Goal: Transaction & Acquisition: Purchase product/service

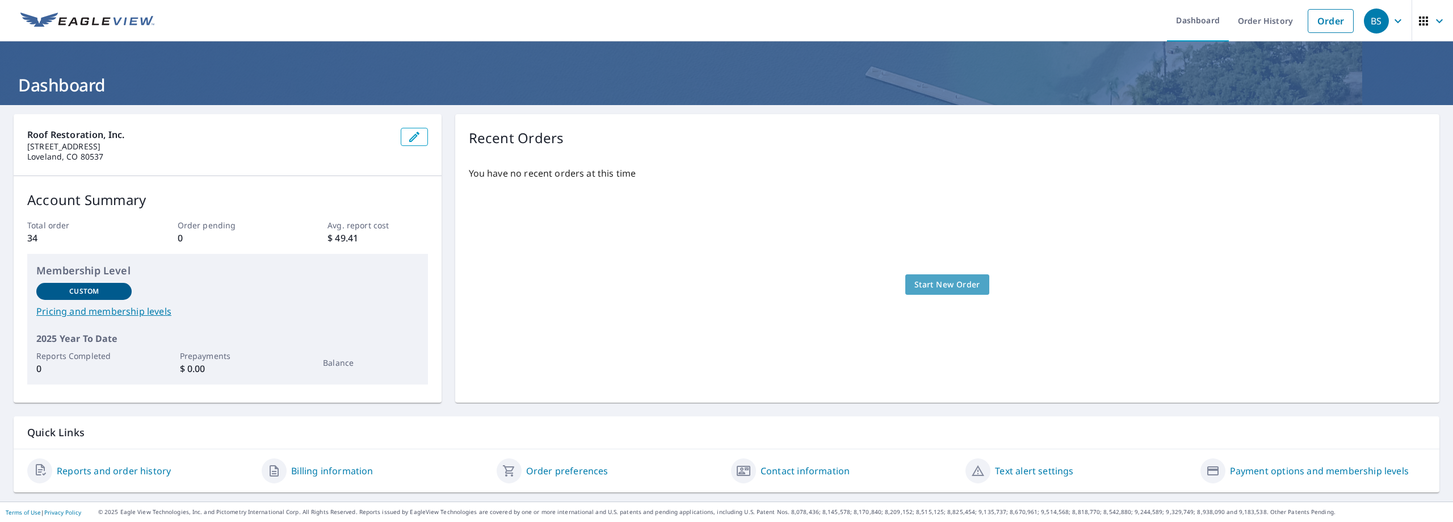
click at [934, 282] on span "Start New Order" at bounding box center [948, 285] width 66 height 14
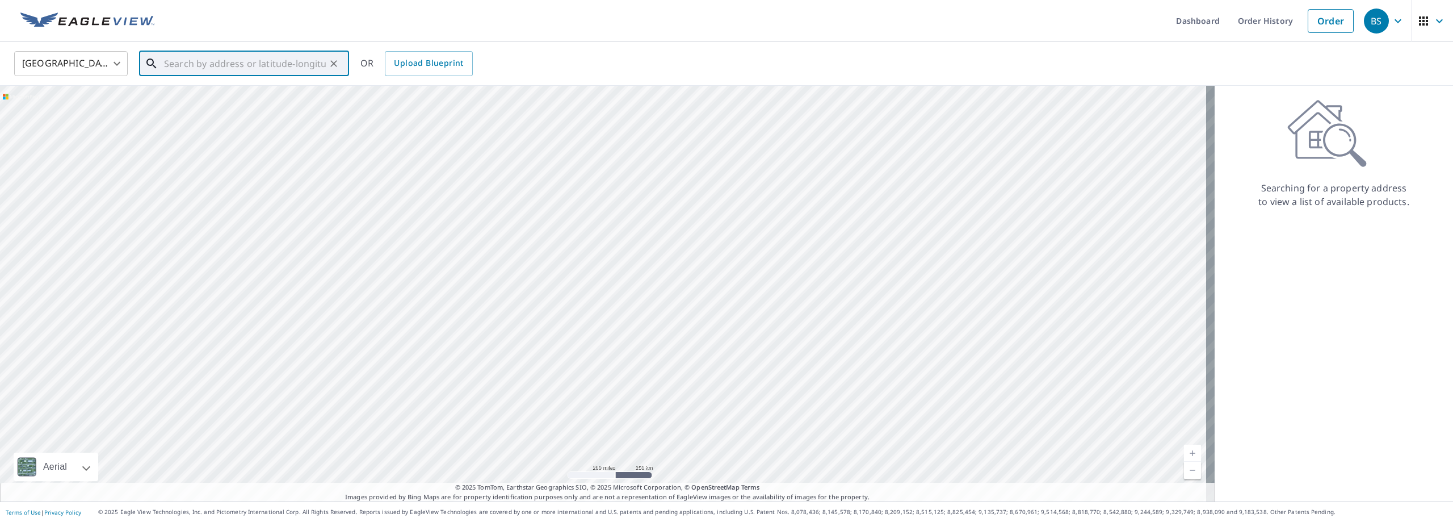
click at [269, 59] on input "text" at bounding box center [245, 64] width 162 height 32
click at [207, 95] on span "[STREET_ADDRESS][PERSON_NAME]" at bounding box center [251, 97] width 178 height 14
type input "[STREET_ADDRESS][PERSON_NAME]"
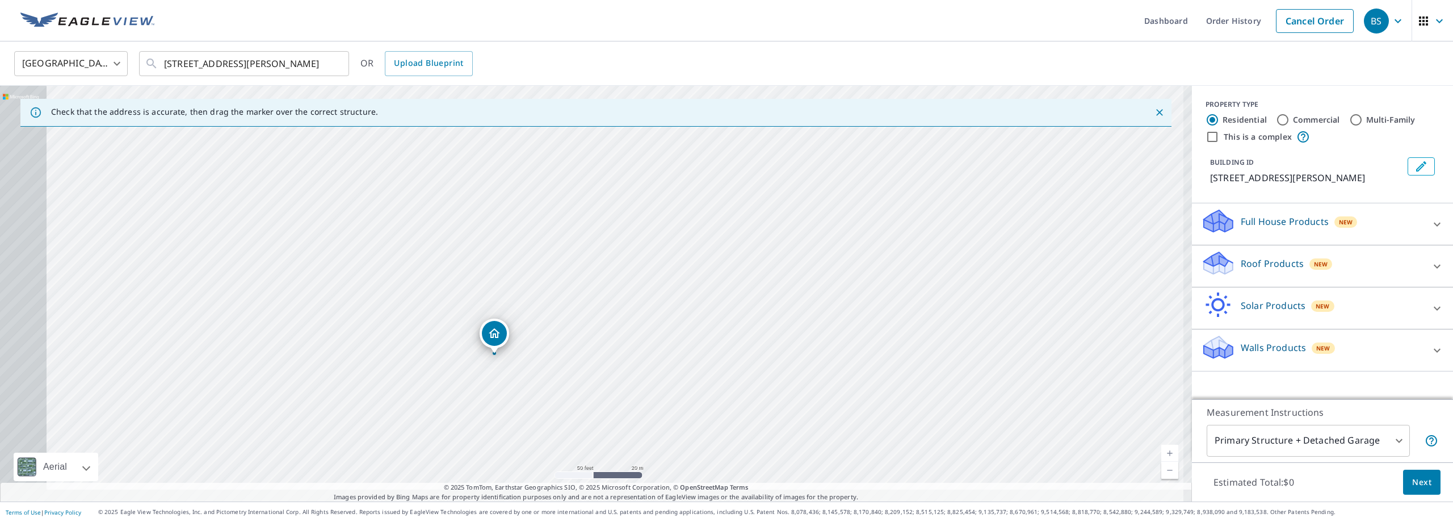
drag, startPoint x: 493, startPoint y: 294, endPoint x: 630, endPoint y: 245, distance: 145.3
click at [630, 245] on div "[STREET_ADDRESS][PERSON_NAME]" at bounding box center [596, 294] width 1192 height 416
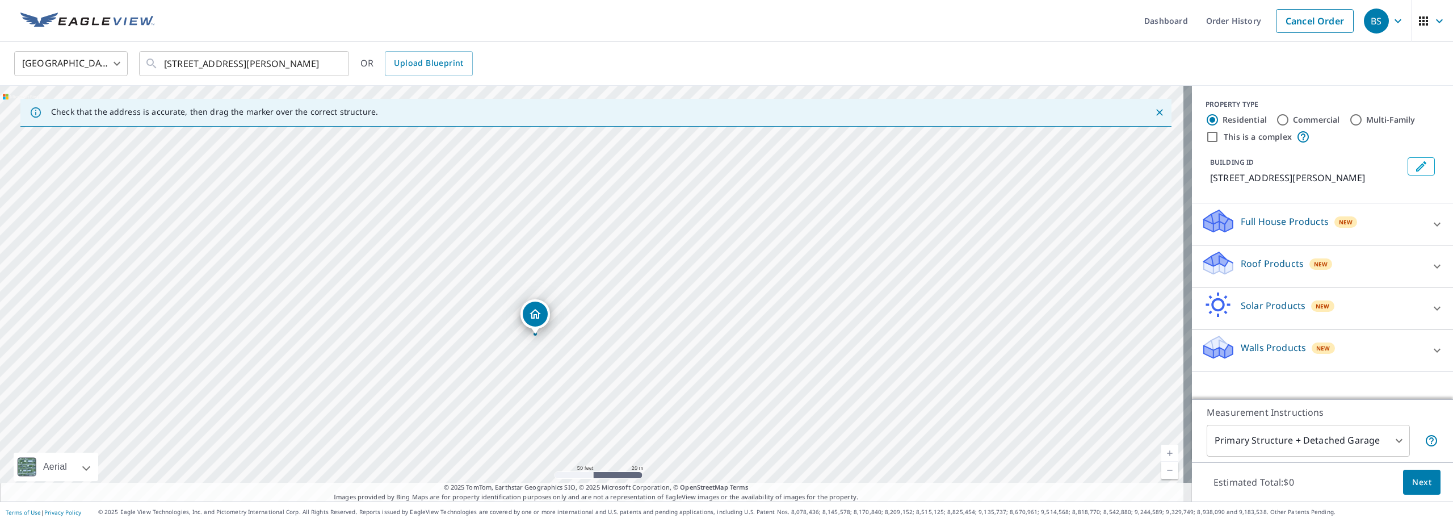
drag, startPoint x: 558, startPoint y: 311, endPoint x: 599, endPoint y: 291, distance: 45.2
click at [599, 291] on div "[STREET_ADDRESS][PERSON_NAME]" at bounding box center [596, 294] width 1192 height 416
drag, startPoint x: 570, startPoint y: 290, endPoint x: 645, endPoint y: 282, distance: 75.9
click at [645, 282] on div "[STREET_ADDRESS][PERSON_NAME]" at bounding box center [596, 294] width 1192 height 416
drag, startPoint x: 623, startPoint y: 285, endPoint x: 649, endPoint y: 275, distance: 27.8
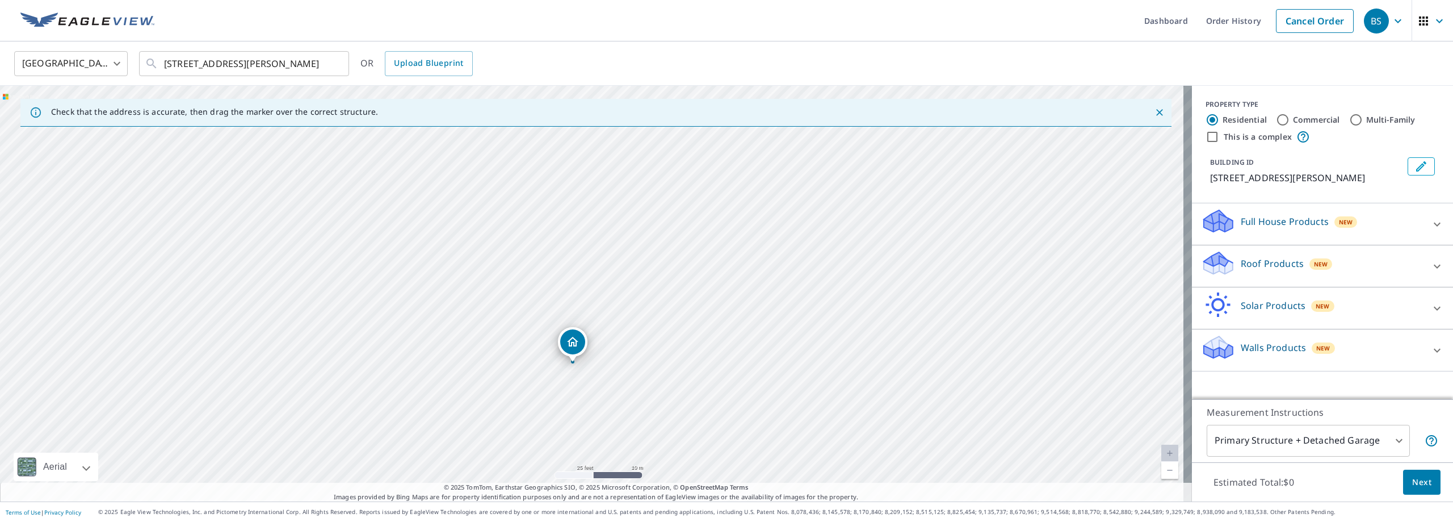
click at [649, 275] on div "[STREET_ADDRESS][PERSON_NAME]" at bounding box center [596, 294] width 1192 height 416
click at [1276, 116] on input "Commercial" at bounding box center [1283, 120] width 14 height 14
radio input "true"
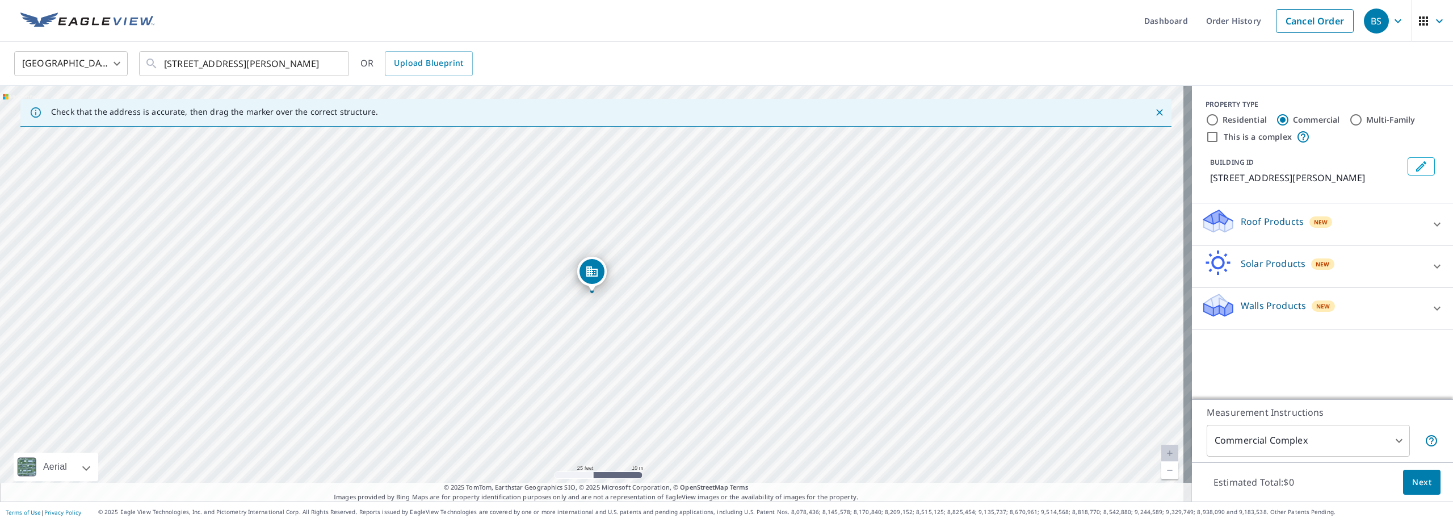
click at [1396, 441] on body "BS BS Dashboard Order History Cancel Order BS [GEOGRAPHIC_DATA] [GEOGRAPHIC_DAT…" at bounding box center [726, 261] width 1453 height 522
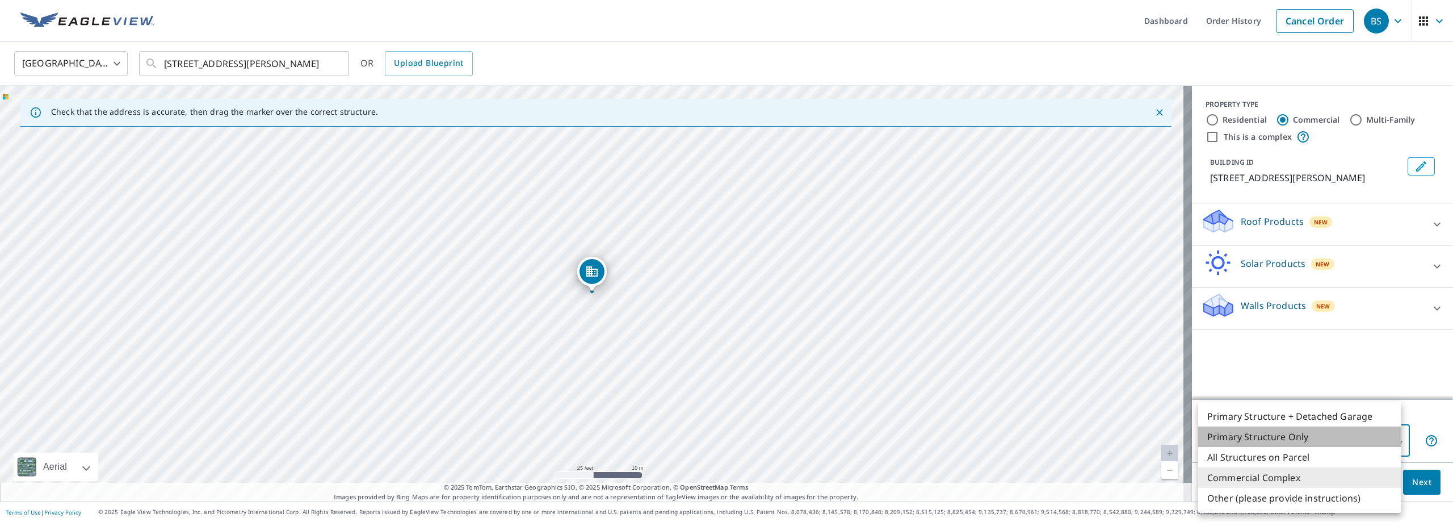
click at [1292, 437] on li "Primary Structure Only" at bounding box center [1299, 436] width 203 height 20
type input "2"
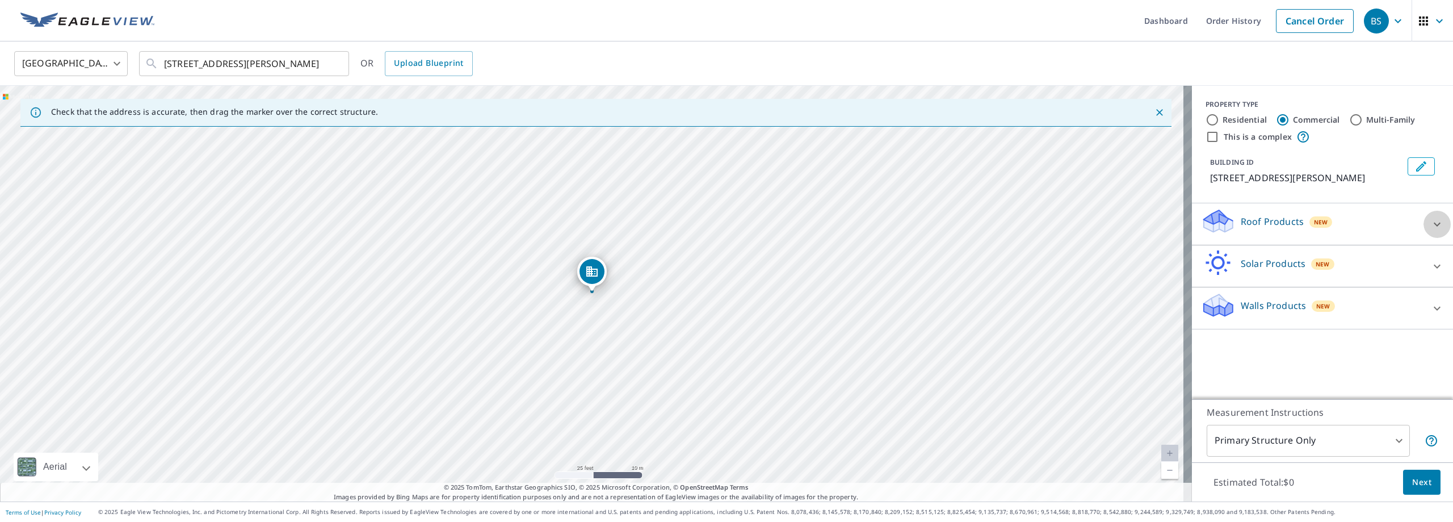
click at [1431, 223] on icon at bounding box center [1438, 224] width 14 height 14
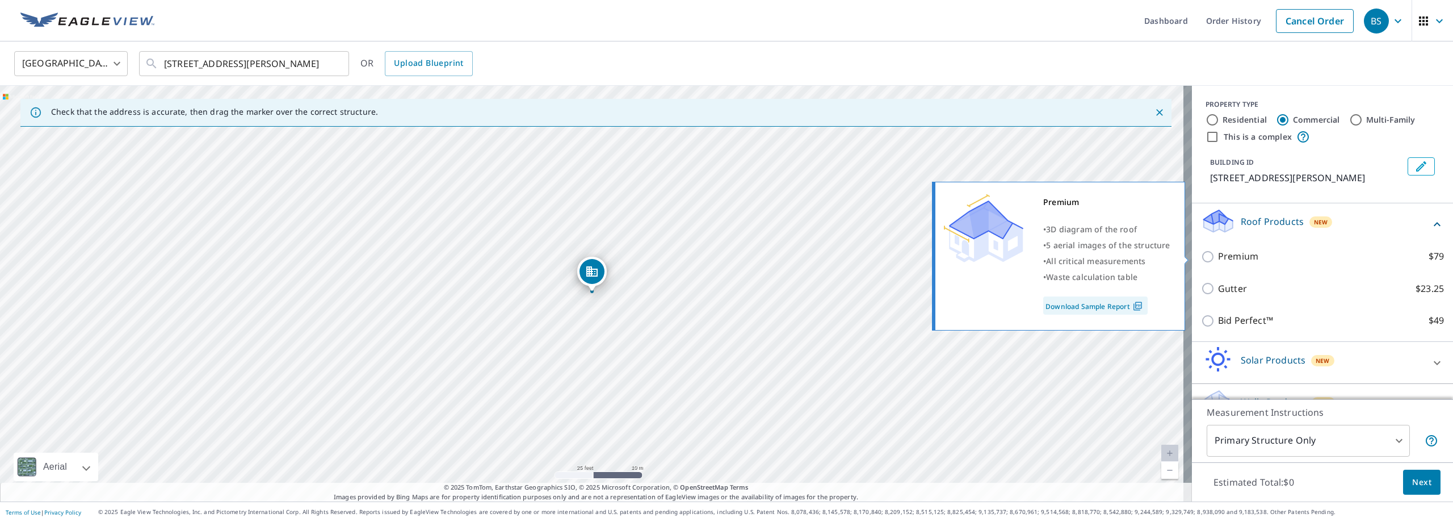
click at [1201, 255] on input "Premium $79" at bounding box center [1209, 257] width 17 height 14
checkbox input "true"
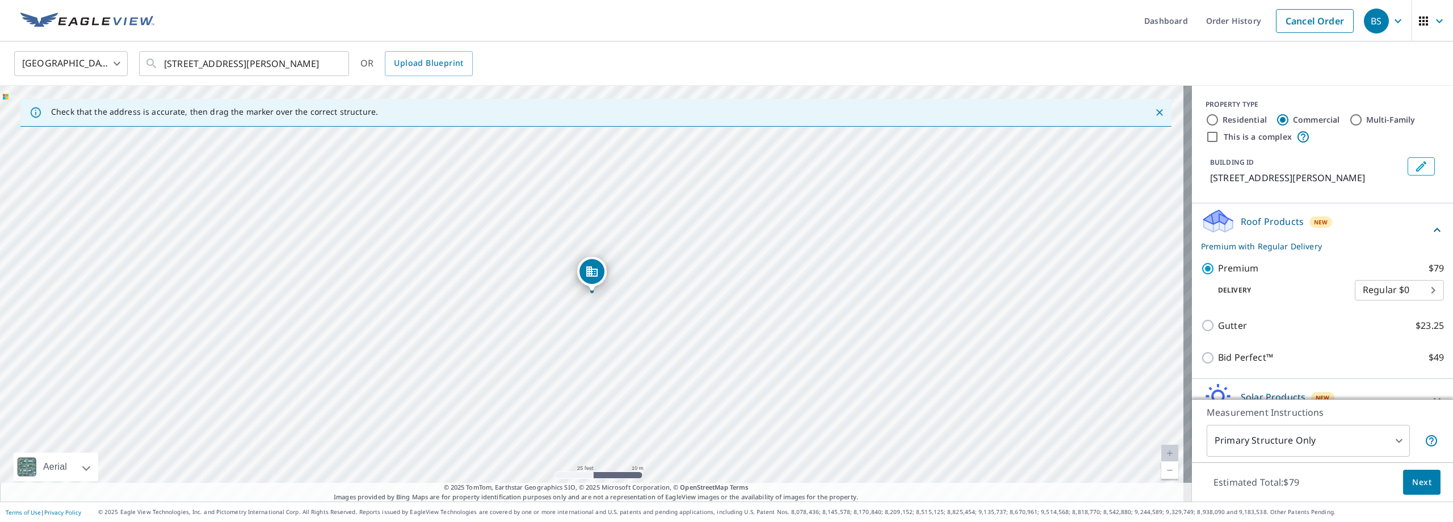
click at [1419, 485] on span "Next" at bounding box center [1421, 482] width 19 height 14
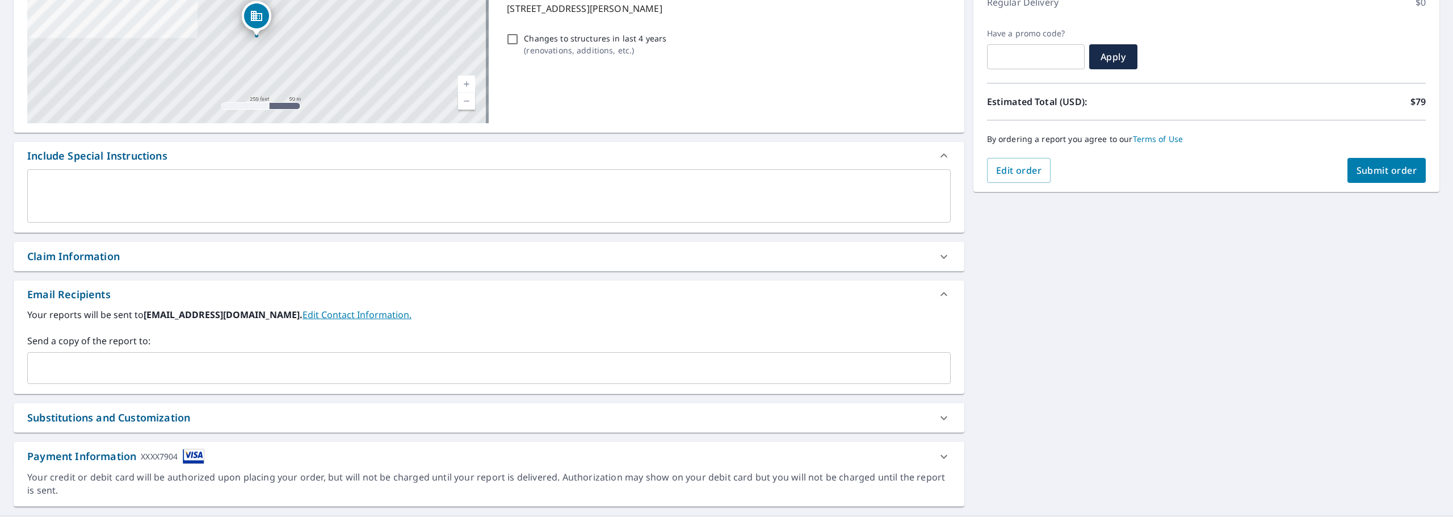
scroll to position [185, 0]
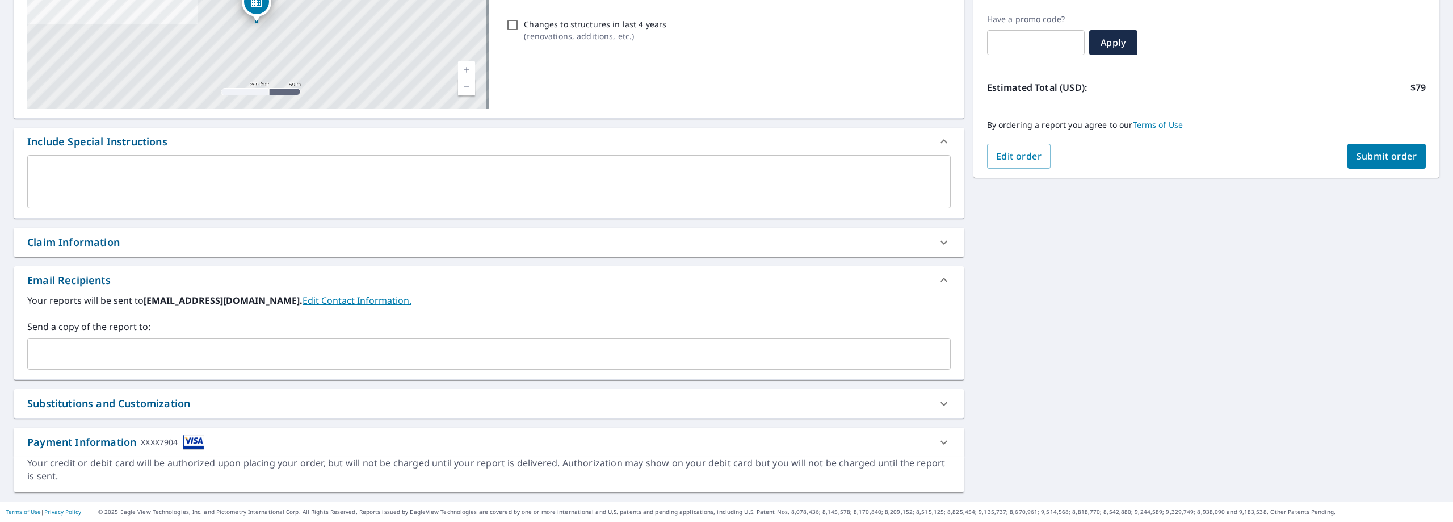
click at [154, 442] on div "XXXX7904" at bounding box center [159, 441] width 37 height 15
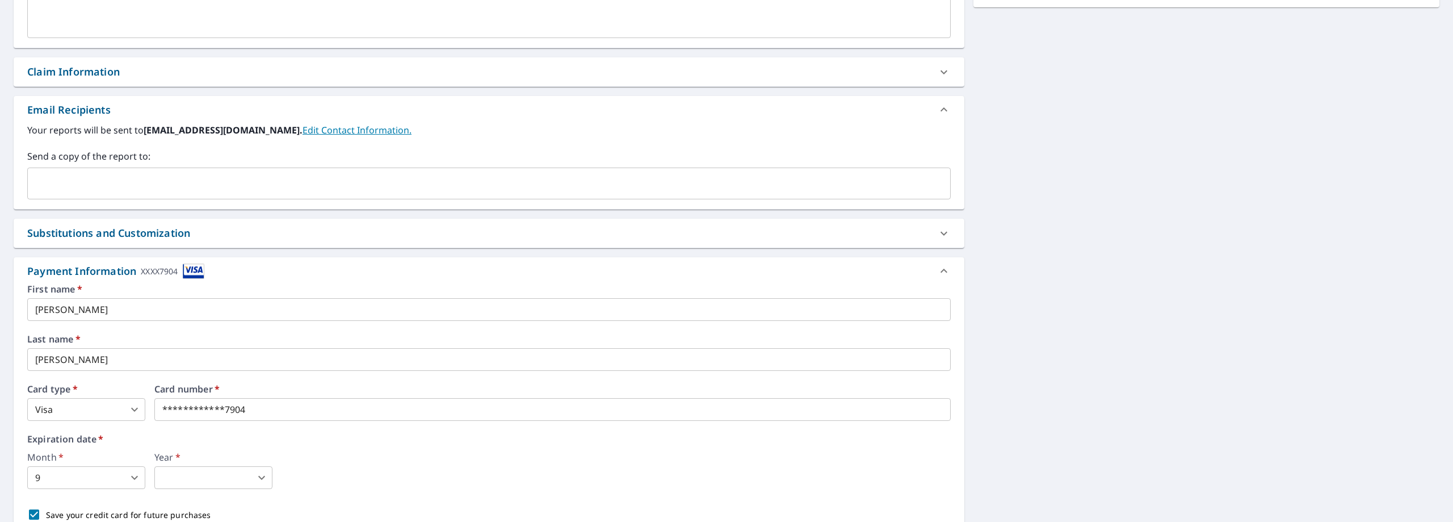
scroll to position [434, 0]
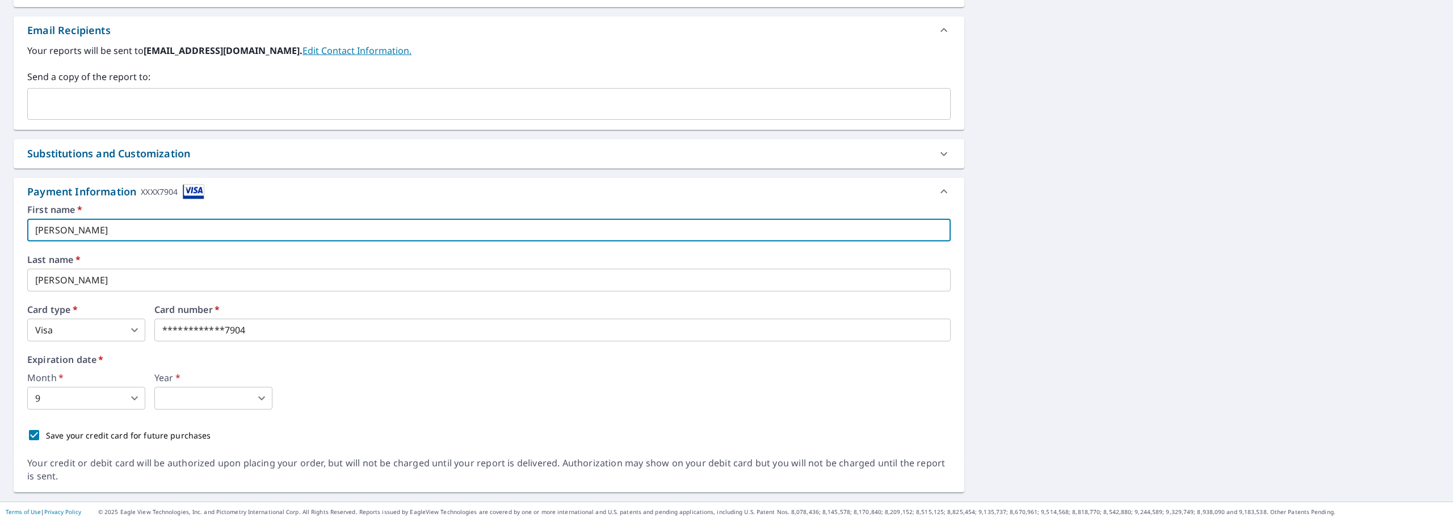
drag, startPoint x: 78, startPoint y: 233, endPoint x: 30, endPoint y: 235, distance: 48.3
click at [30, 235] on input "[PERSON_NAME]" at bounding box center [489, 230] width 924 height 23
type input "[PERSON_NAME]"
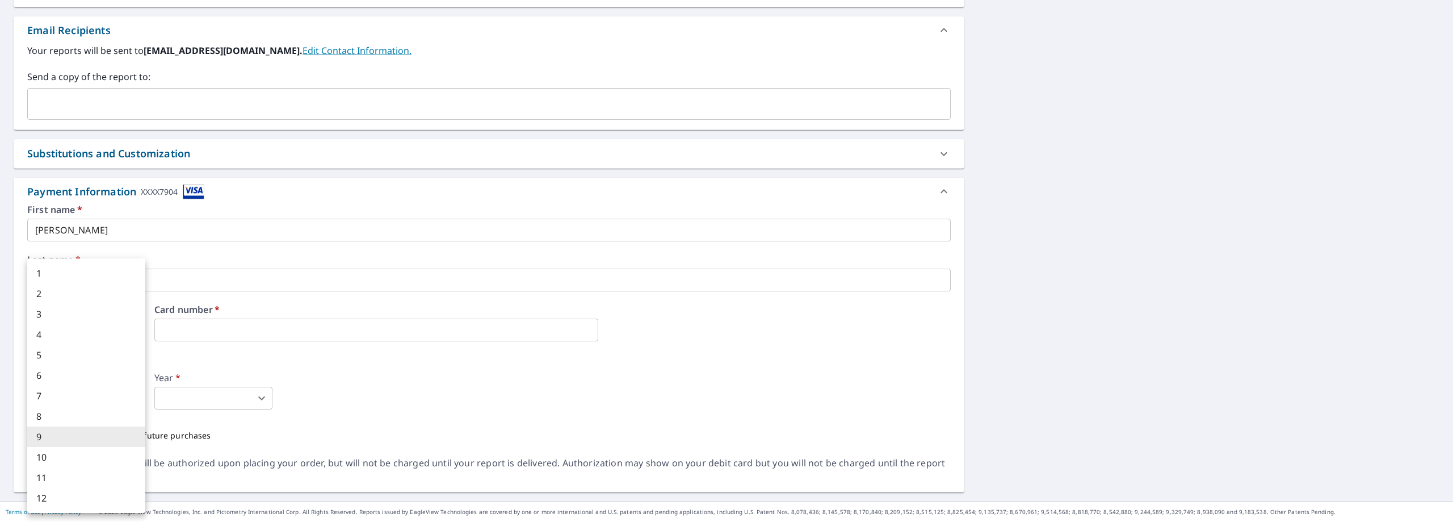
click at [132, 398] on body "BS BS Dashboard Order History Cancel Order BS Dashboard / Finalize Order Finali…" at bounding box center [726, 261] width 1453 height 522
click at [91, 313] on li "3" at bounding box center [86, 314] width 118 height 20
type input "3"
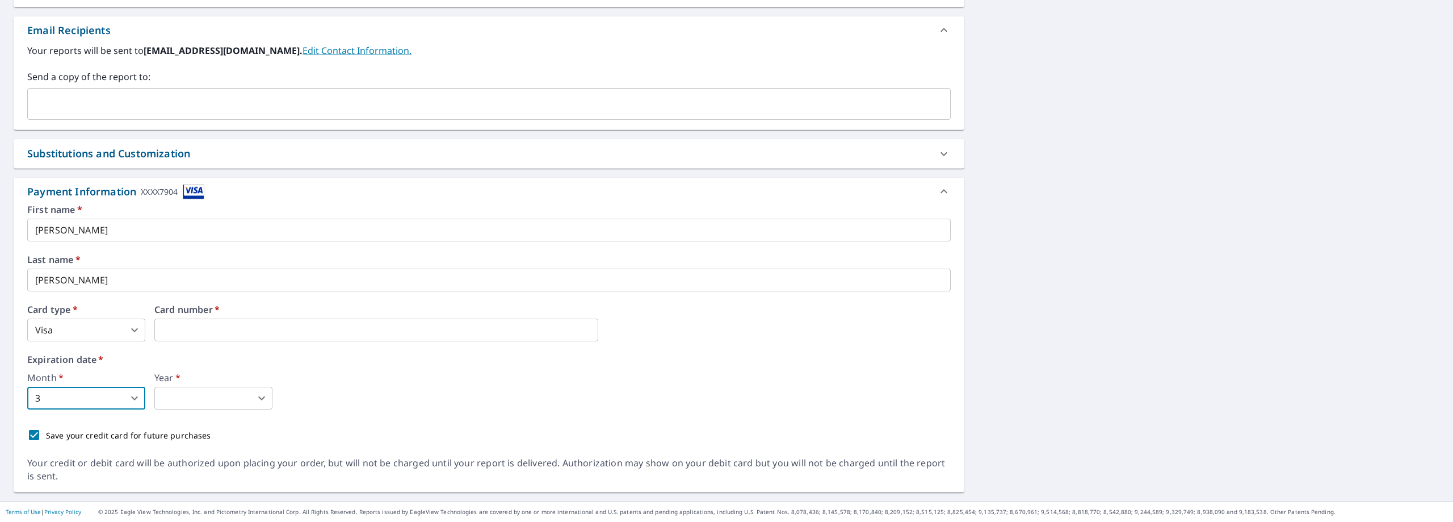
click at [216, 404] on body "BS BS Dashboard Order History Cancel Order BS Dashboard / Finalize Order Finali…" at bounding box center [726, 261] width 1453 height 522
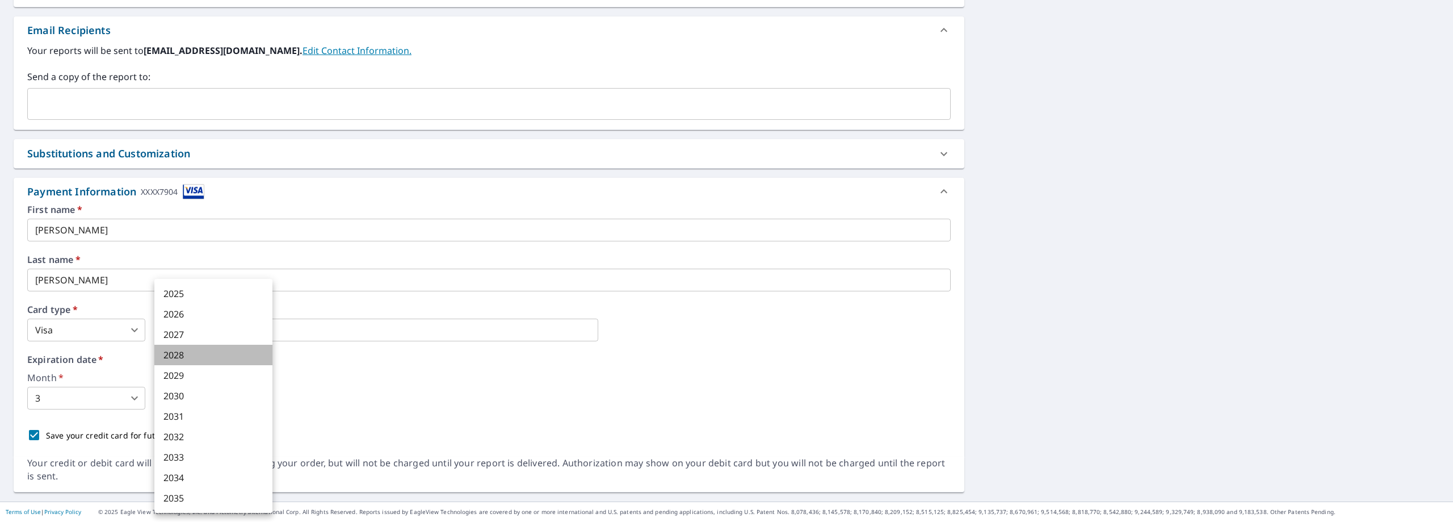
click at [192, 358] on li "2028" at bounding box center [213, 355] width 118 height 20
type input "2028"
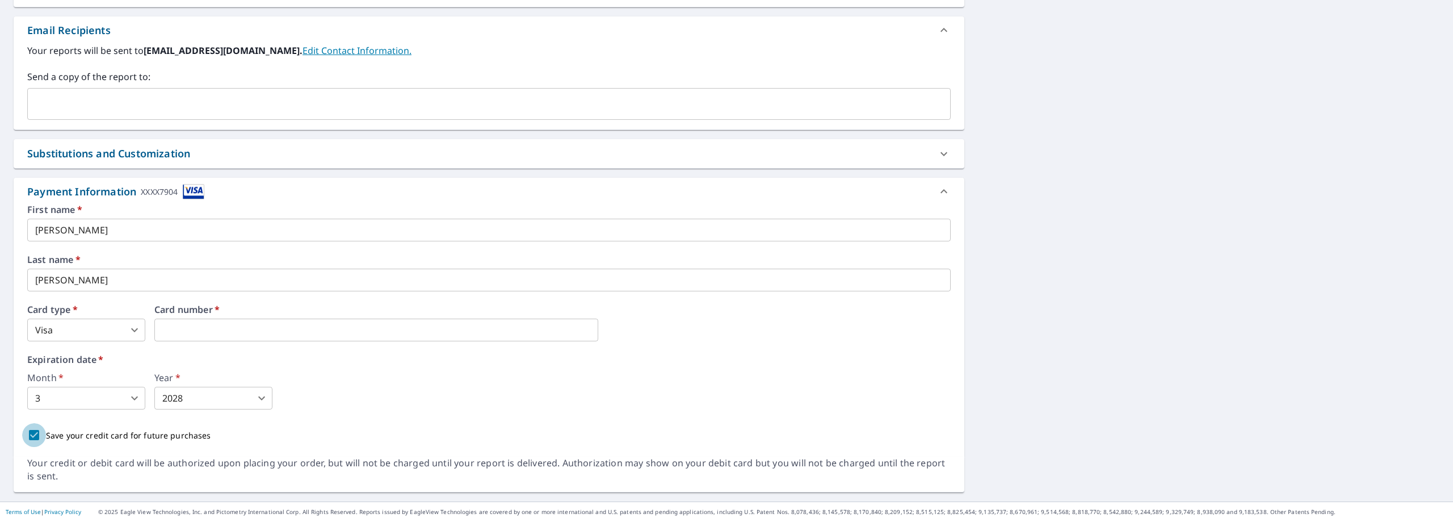
click at [36, 434] on input "Save your credit card for future purchases" at bounding box center [34, 435] width 24 height 24
checkbox input "false"
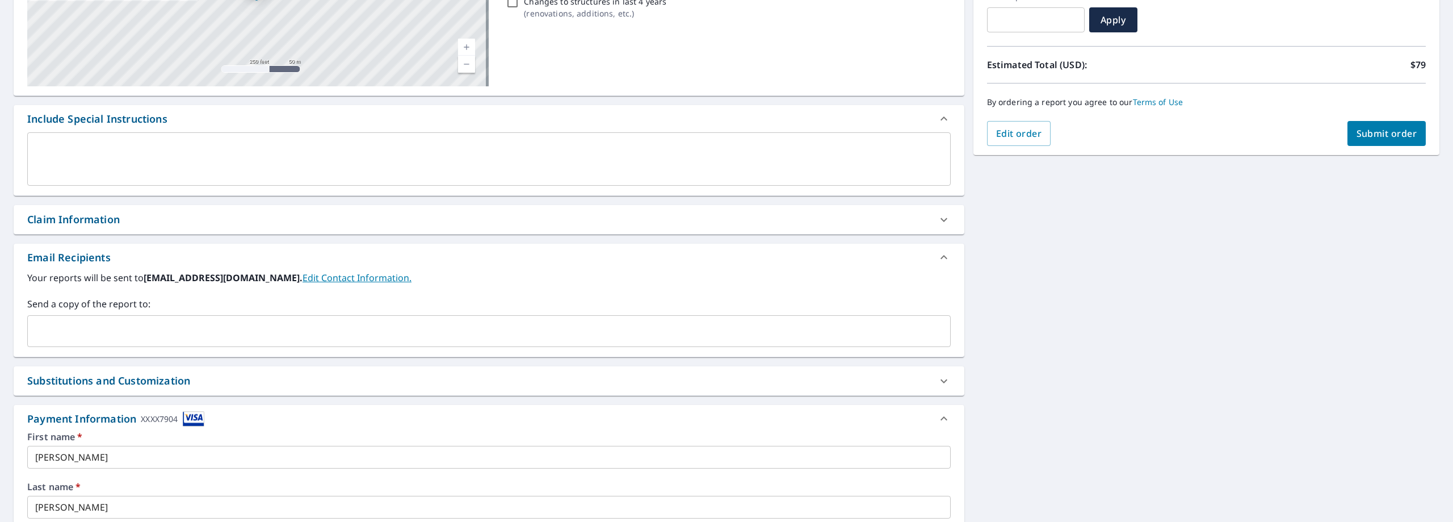
scroll to position [94, 0]
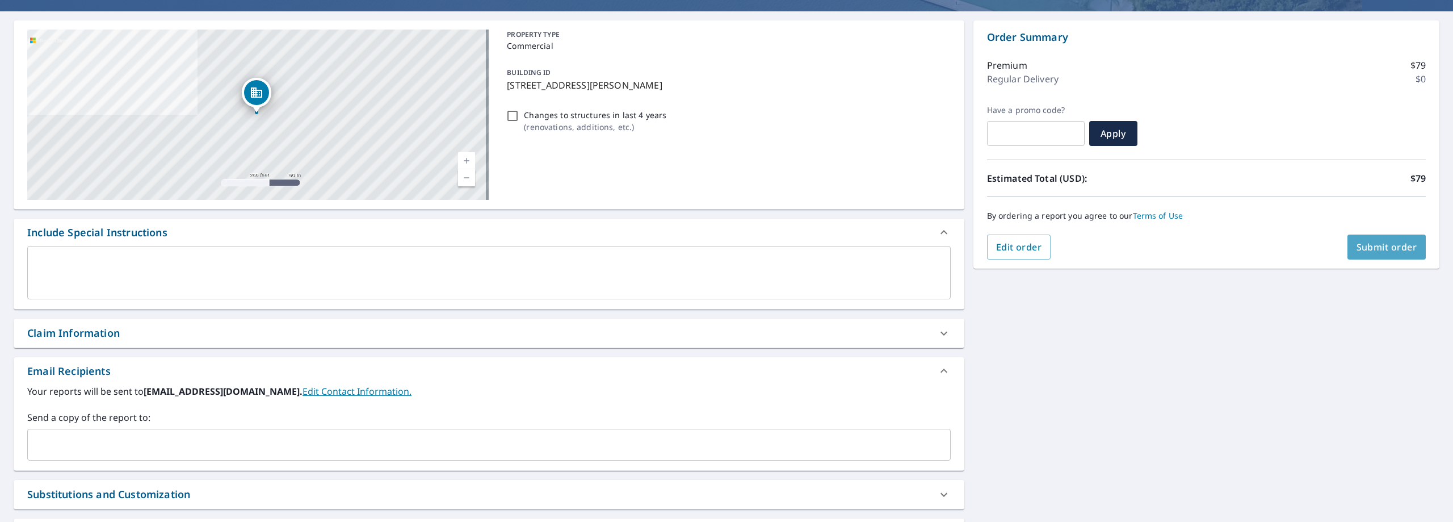
click at [1381, 245] on span "Submit order" at bounding box center [1387, 247] width 61 height 12
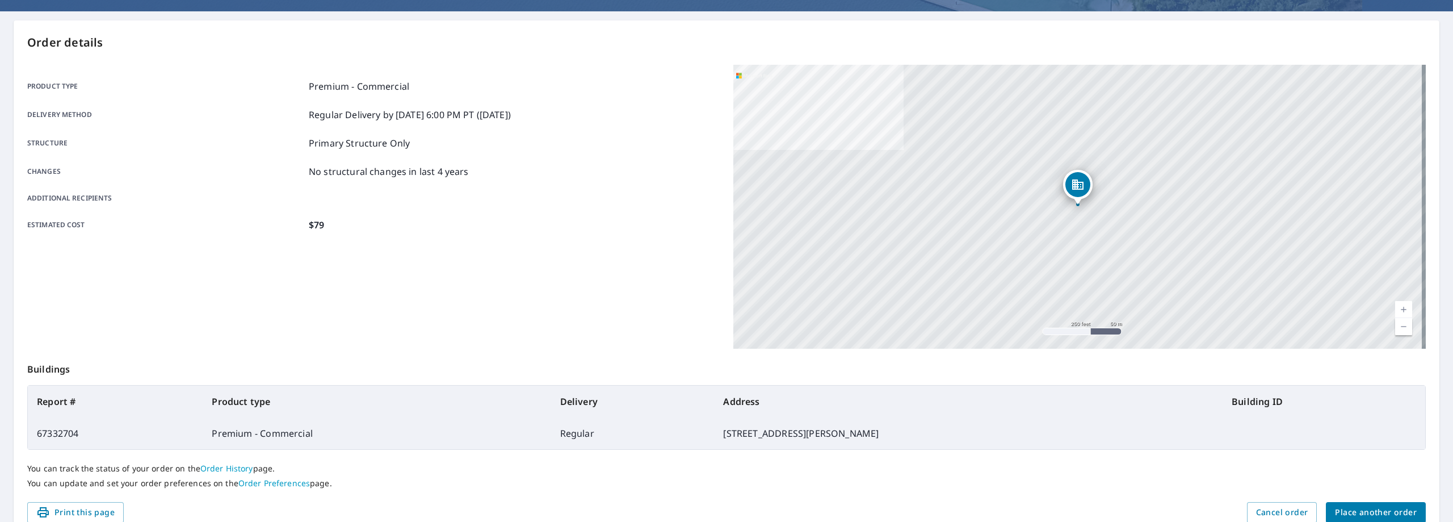
scroll to position [138, 0]
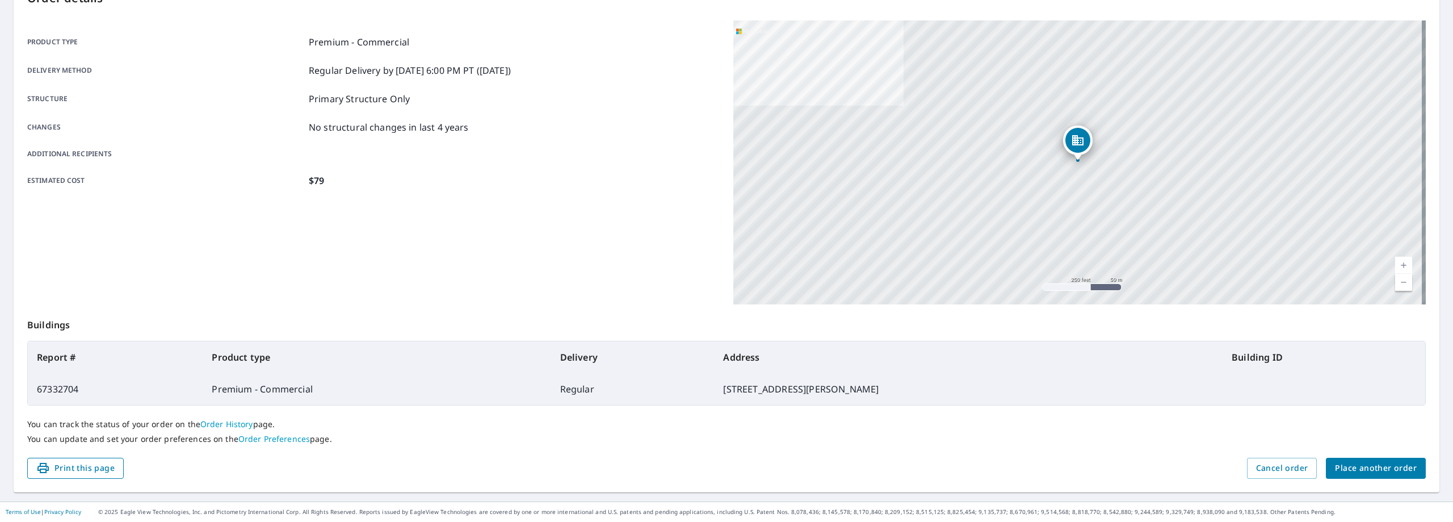
click at [85, 468] on span "Print this page" at bounding box center [75, 468] width 78 height 14
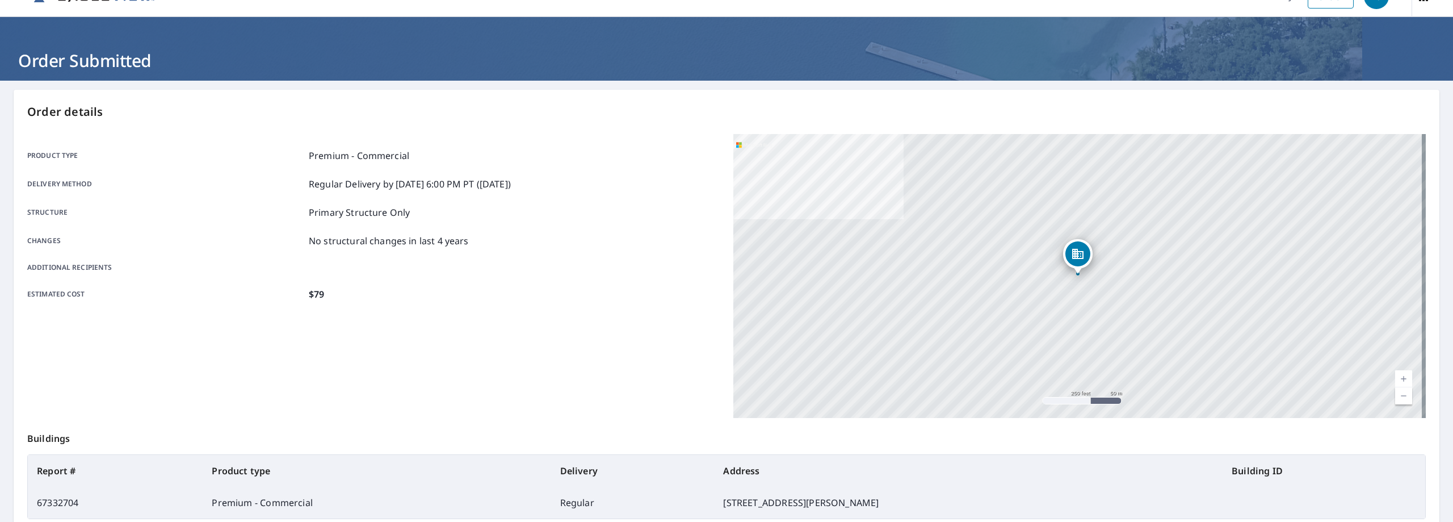
scroll to position [0, 0]
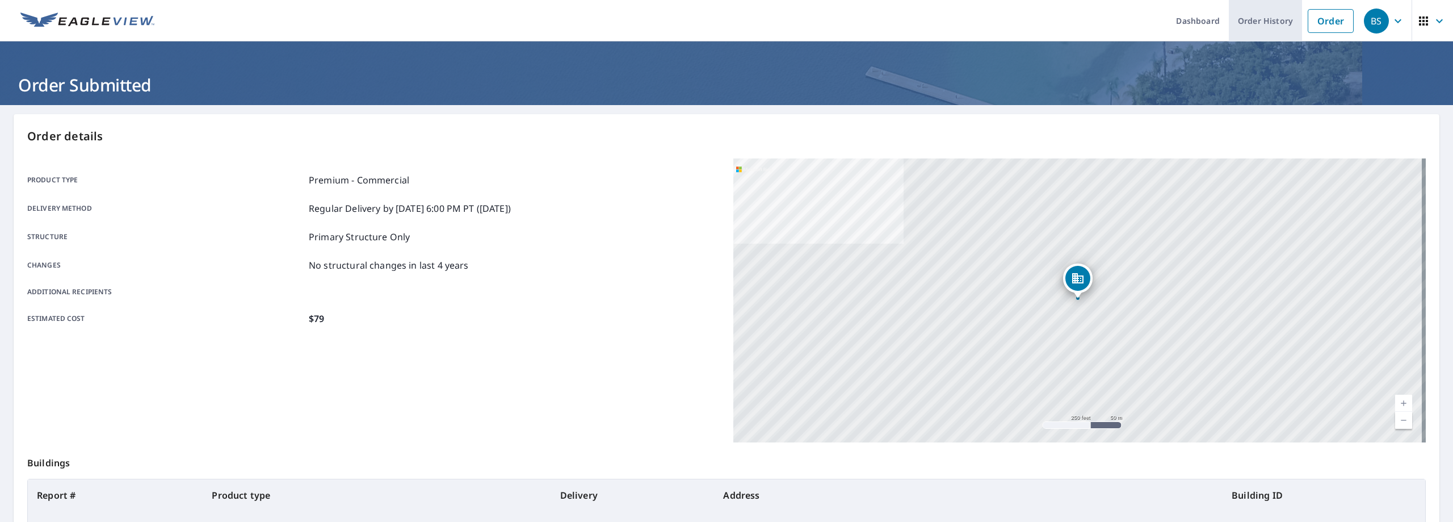
click at [1245, 13] on link "Order History" at bounding box center [1265, 20] width 73 height 41
